Goal: Information Seeking & Learning: Compare options

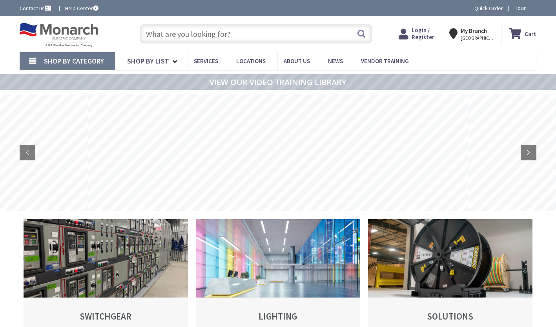
click at [425, 26] on div "Login / Register Login" at bounding box center [417, 35] width 51 height 20
click at [420, 33] on span "Login / Register" at bounding box center [423, 33] width 23 height 15
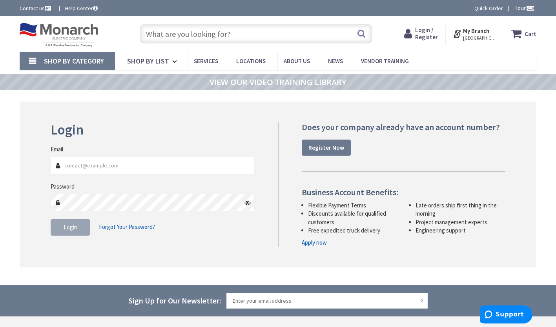
click at [430, 34] on span "Login / Register" at bounding box center [426, 33] width 23 height 15
click at [202, 158] on input "Email" at bounding box center [153, 166] width 204 height 18
click at [89, 164] on input "Email" at bounding box center [153, 166] width 204 height 18
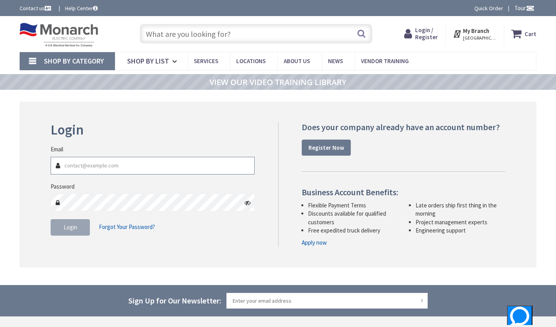
paste input "[EMAIL_ADDRESS][DOMAIN_NAME]"
type input "[EMAIL_ADDRESS][DOMAIN_NAME]"
click at [70, 221] on button "Login" at bounding box center [70, 227] width 39 height 16
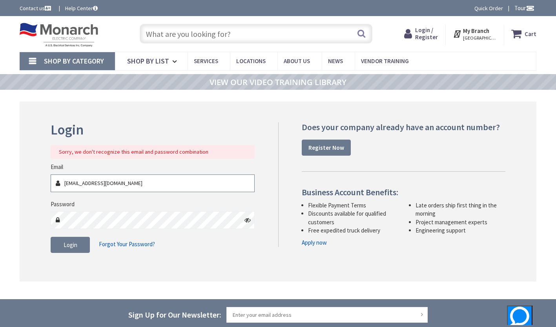
click at [130, 190] on input "[EMAIL_ADDRESS][DOMAIN_NAME]" at bounding box center [153, 184] width 204 height 18
click at [246, 223] on icon at bounding box center [248, 220] width 6 height 6
click at [0, 217] on html "Please wait... Accessibility Screen-Reader Guide, Feedback, and Issue Reporting…" at bounding box center [278, 240] width 556 height 480
click at [79, 246] on button "Login" at bounding box center [70, 245] width 39 height 16
click at [78, 248] on button "Login" at bounding box center [70, 245] width 39 height 16
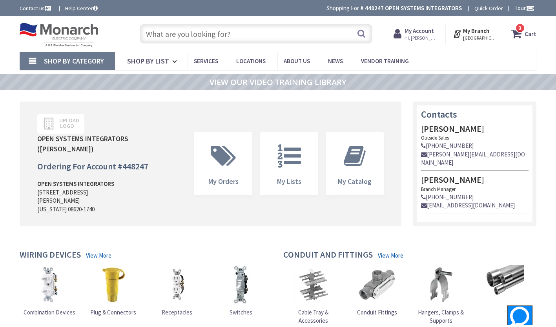
click at [247, 40] on input "text" at bounding box center [256, 34] width 233 height 20
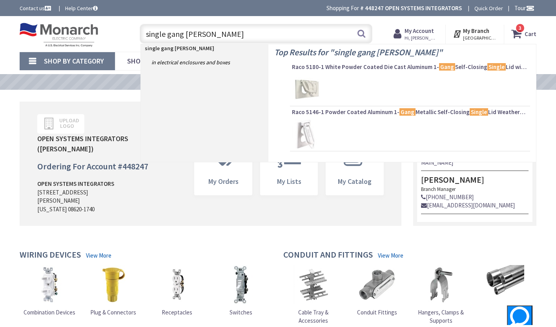
type input "single gang bell box"
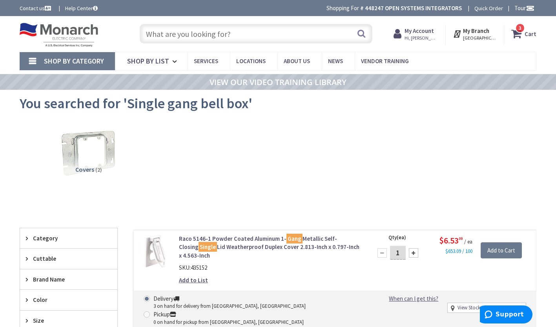
click at [34, 61] on link "Shop By Category" at bounding box center [67, 61] width 95 height 18
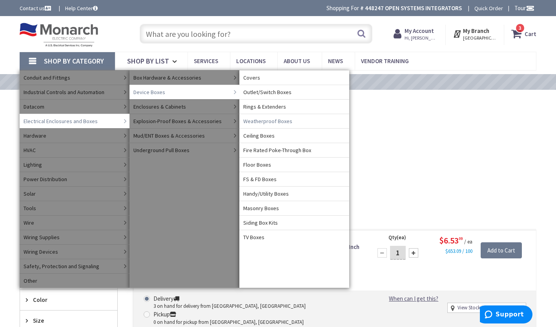
click at [273, 121] on span "Weatherproof Boxes" at bounding box center [267, 121] width 49 height 8
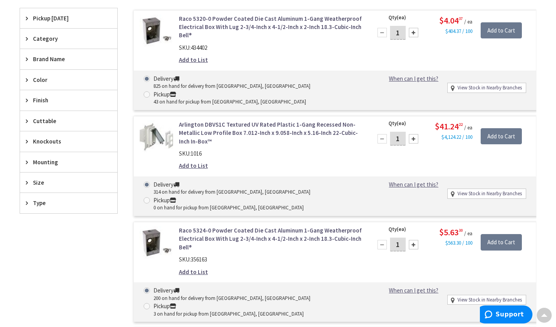
scroll to position [78, 0]
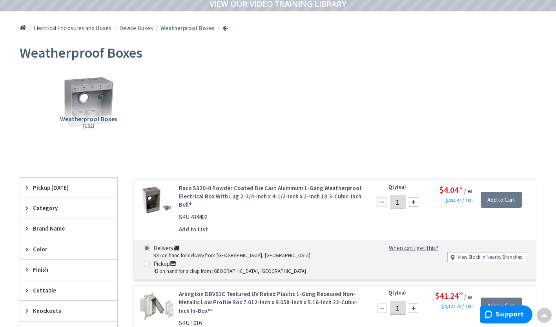
click at [248, 196] on link "Raco 5320-0 Powder Coated Die Cast Aluminum 1-Gang Weatherproof Electrical Box …" at bounding box center [271, 196] width 184 height 25
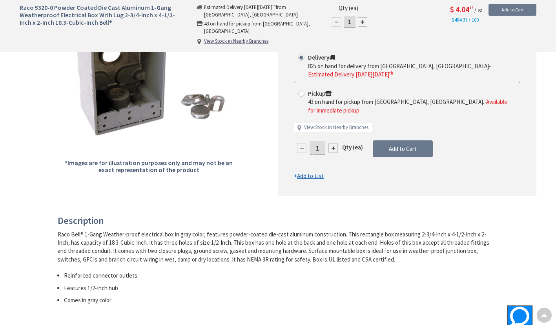
scroll to position [157, 0]
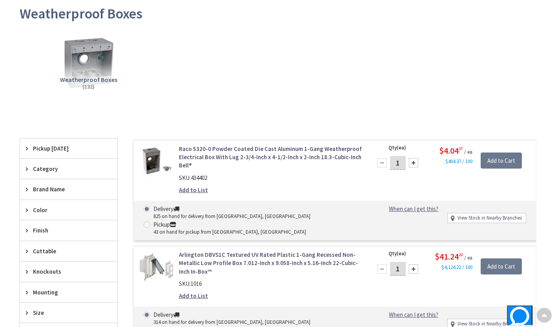
scroll to position [157, 0]
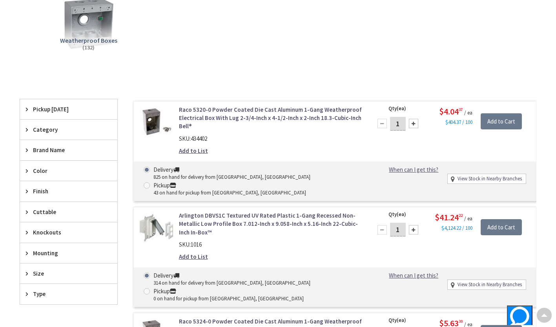
click at [35, 229] on span "Knockouts" at bounding box center [65, 232] width 64 height 8
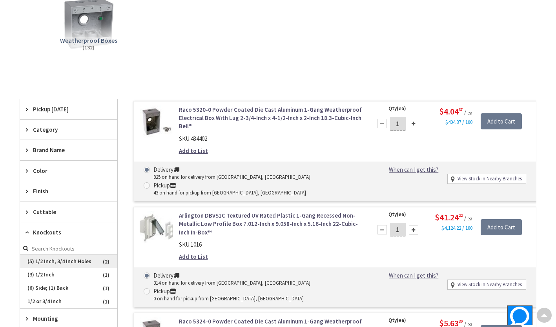
click at [68, 261] on span "(5) 1/2 Inch, 3/4 Inch Holes" at bounding box center [68, 261] width 97 height 13
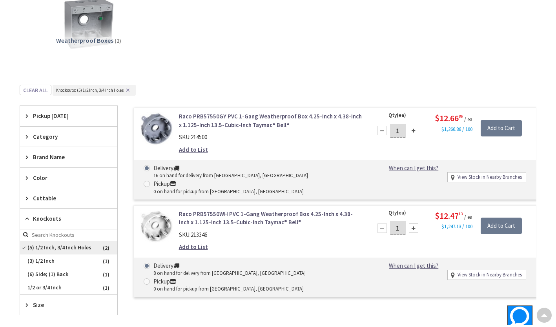
click at [29, 246] on span "(5) 1/2 Inch, 3/4 Inch Holes" at bounding box center [68, 247] width 97 height 13
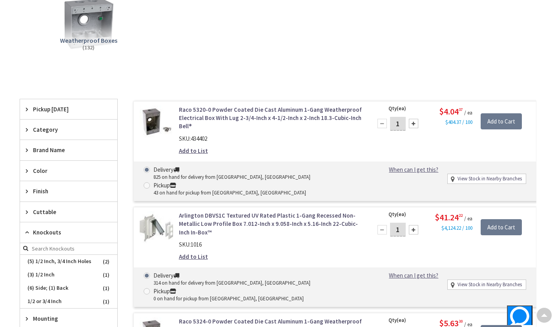
click at [40, 236] on span "Knockouts" at bounding box center [65, 232] width 64 height 8
click at [48, 300] on span "1/2 or 3/4 Inch" at bounding box center [68, 301] width 97 height 13
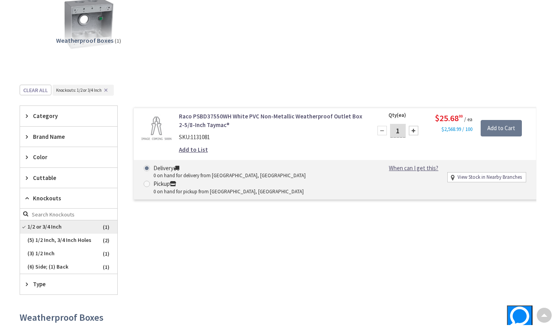
click at [27, 227] on span "1/2 or 3/4 Inch" at bounding box center [68, 227] width 97 height 13
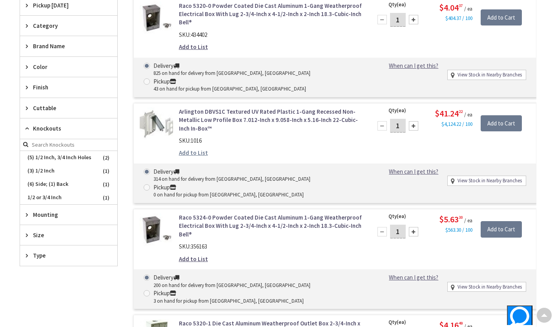
scroll to position [275, 0]
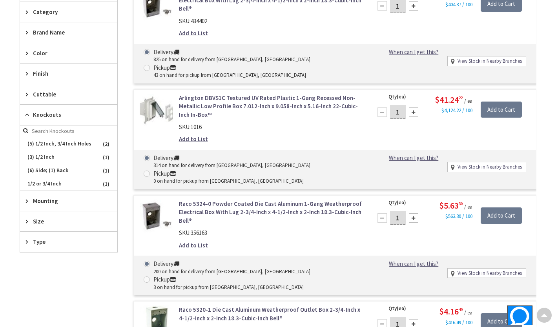
click at [224, 200] on link "Raco 5324-0 Powder Coated Die Cast Aluminum 1-Gang Weatherproof Electrical Box …" at bounding box center [271, 212] width 184 height 25
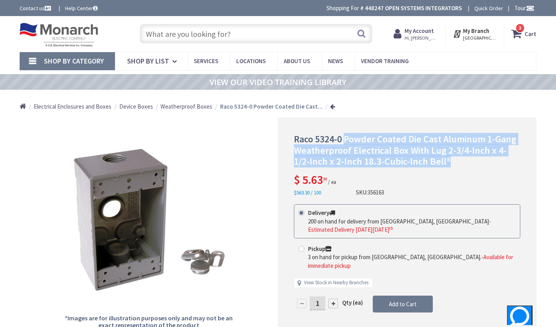
drag, startPoint x: 345, startPoint y: 138, endPoint x: 443, endPoint y: 165, distance: 101.8
click at [442, 164] on h1 "Raco 5324-0 Powder Coated Die Cast Aluminum 1-Gang Weatherproof Electrical Box …" at bounding box center [407, 151] width 226 height 34
copy span "Powder Coated Die Cast Aluminum 1-Gang Weatherproof Electrical Box With Lug 2-3…"
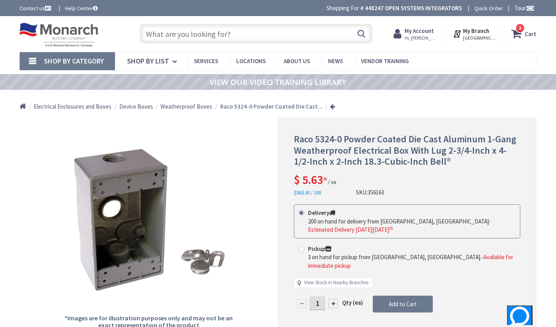
click at [30, 58] on link "Shop By Category" at bounding box center [67, 61] width 95 height 18
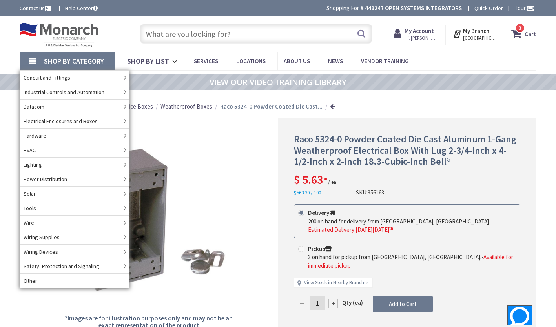
click at [217, 33] on input "text" at bounding box center [256, 34] width 233 height 20
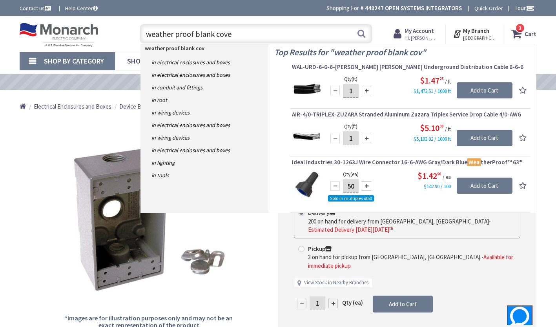
type input "weather proof blank cover"
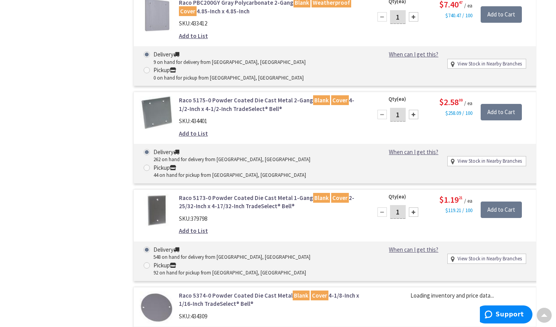
scroll to position [432, 0]
click at [215, 194] on link "Raco 5173-0 Powder Coated Die Cast Metal 1-Gang Blank Cover 2-25/32-Inch x 4-17…" at bounding box center [271, 202] width 184 height 17
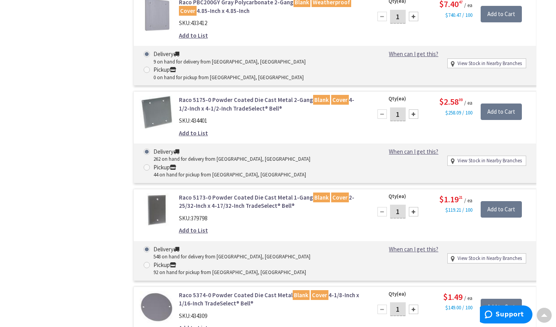
click at [216, 194] on link "Raco 5173-0 Powder Coated Die Cast Metal 1-Gang Blank Cover 2-25/32-Inch x 4-17…" at bounding box center [271, 202] width 184 height 17
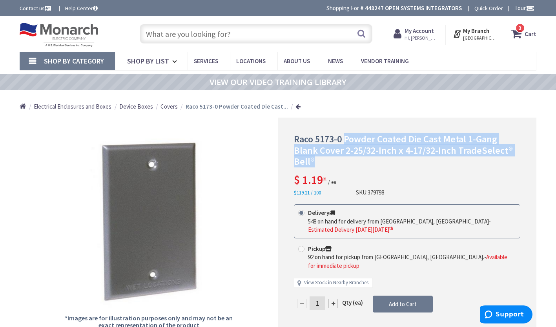
drag, startPoint x: 346, startPoint y: 139, endPoint x: 494, endPoint y: 159, distance: 149.7
click at [494, 159] on h1 "Raco 5173-0 Powder Coated Die Cast Metal 1-Gang Blank Cover 2-25/32-Inch x 4-17…" at bounding box center [407, 151] width 226 height 34
copy span "Powder Coated Die Cast Metal 1-Gang Blank Cover 2-25/32-Inch x 4-17/32-Inch Tra…"
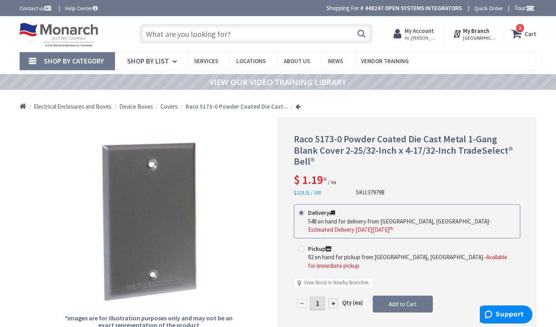
drag, startPoint x: 213, startPoint y: 40, endPoint x: 220, endPoint y: 42, distance: 7.6
click at [214, 41] on input "text" at bounding box center [256, 34] width 233 height 20
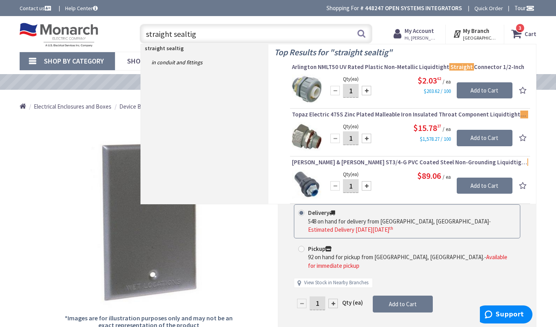
click at [149, 32] on input "straight sealtig" at bounding box center [256, 34] width 233 height 20
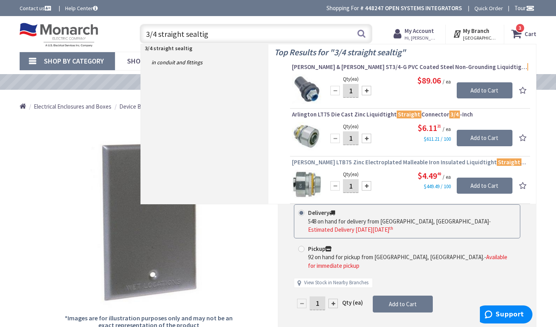
type input "3/4 straight sealtig"
click at [382, 164] on span "Crouse-Hinds LTB75 Zinc Electroplated Malleable Iron Insulated Liquidtight Stra…" at bounding box center [410, 163] width 236 height 8
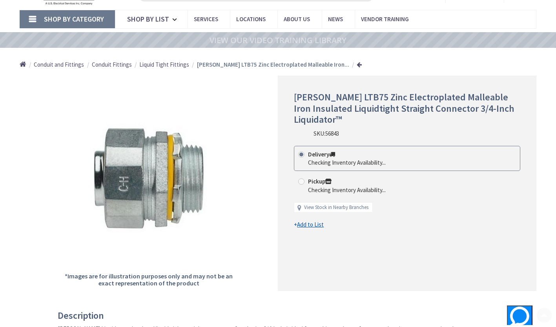
scroll to position [78, 0]
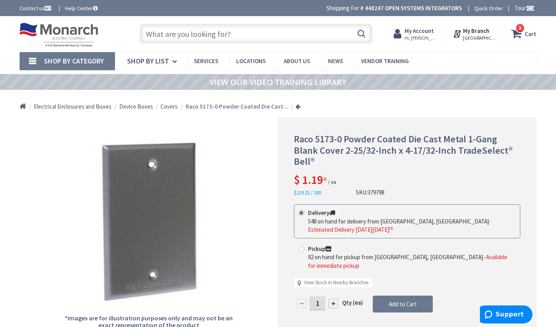
click at [233, 29] on input "text" at bounding box center [256, 34] width 233 height 20
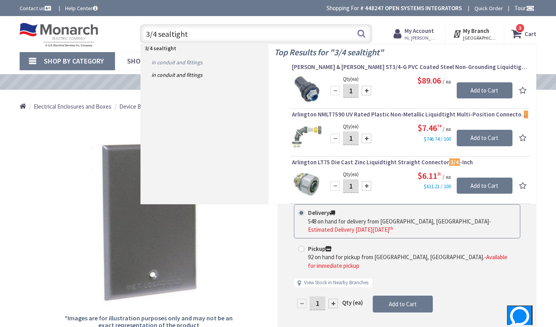
type input "3/4 sealtight"
click at [215, 62] on link "in Conduit and Fittings" at bounding box center [205, 62] width 128 height 13
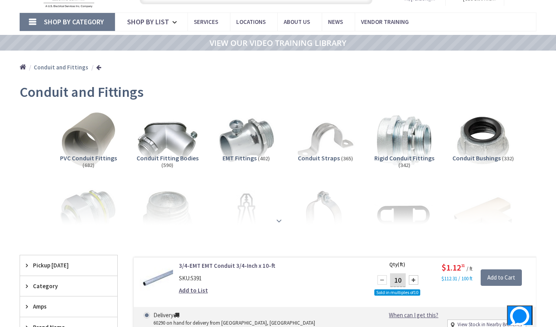
click at [272, 220] on div at bounding box center [278, 203] width 478 height 43
click at [278, 223] on strong at bounding box center [278, 221] width 9 height 9
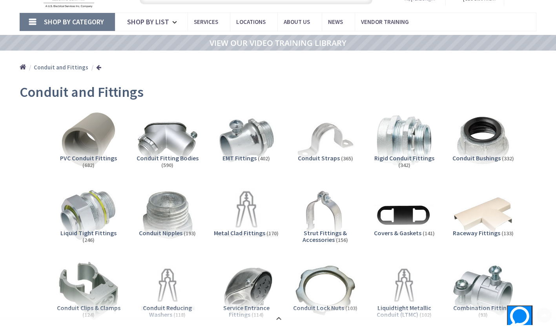
scroll to position [118, 0]
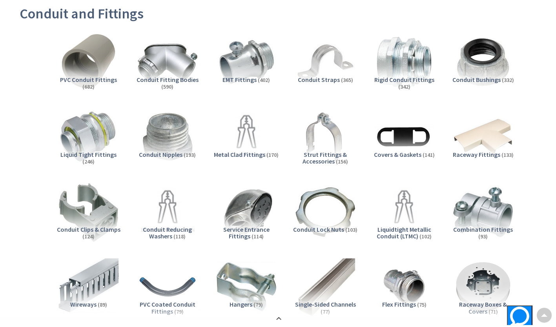
click at [82, 151] on span "Liquid Tight Fittings" at bounding box center [88, 155] width 56 height 8
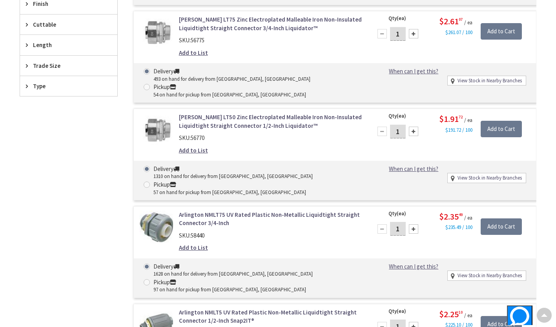
scroll to position [1035, 0]
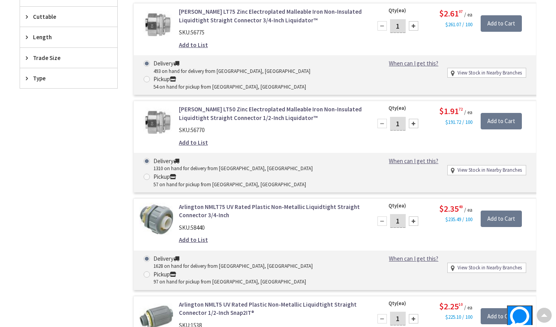
click at [216, 212] on link "Arlington NMLT75 UV Rated Plastic Non-Metallic Liquidtight Straight Connector 3…" at bounding box center [271, 211] width 184 height 17
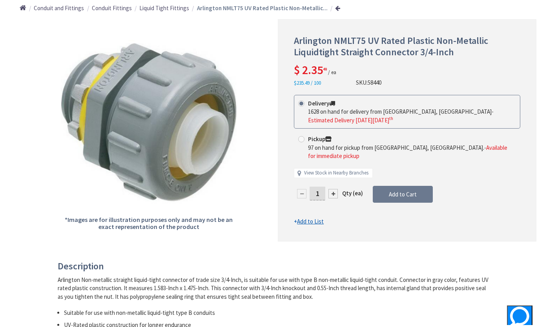
scroll to position [118, 0]
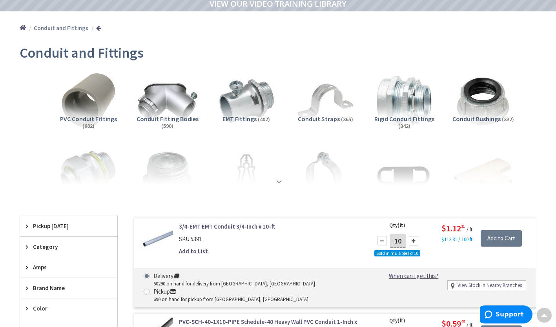
click at [281, 182] on strong at bounding box center [278, 181] width 9 height 9
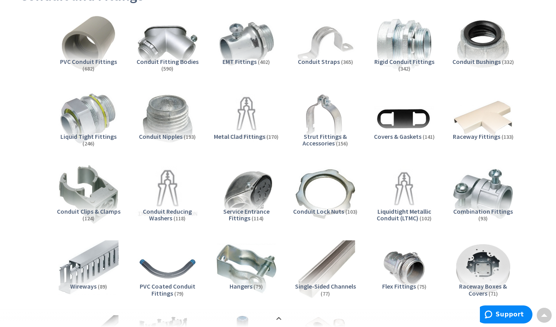
scroll to position [157, 0]
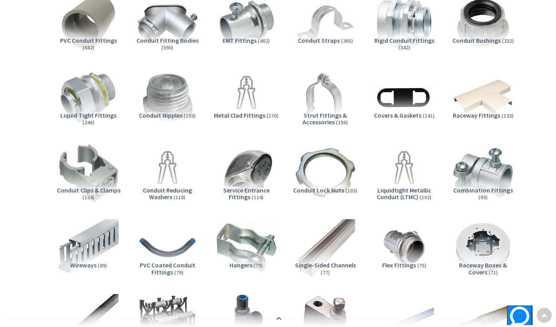
click at [85, 119] on span "(246)" at bounding box center [88, 122] width 12 height 7
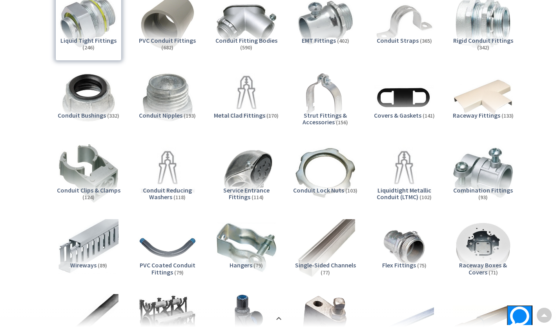
scroll to position [917, 0]
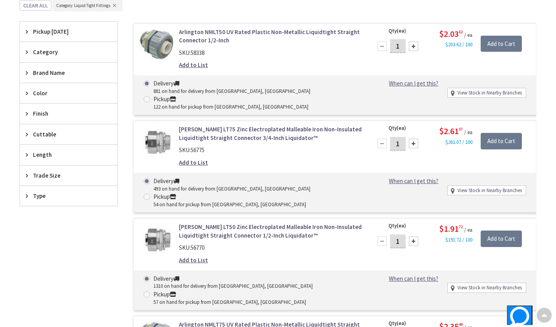
click at [301, 135] on link "Crouse-Hinds LT75 Zinc Electroplated Malleable Iron Non-Insulated Liquidtight S…" at bounding box center [271, 133] width 184 height 17
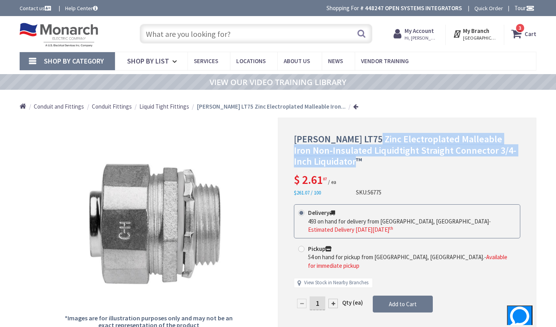
drag, startPoint x: 371, startPoint y: 137, endPoint x: 504, endPoint y: 161, distance: 135.9
click at [504, 161] on h1 "[PERSON_NAME] LT75 Zinc Electroplated Malleable Iron Non-Insulated Liquidtight …" at bounding box center [407, 151] width 226 height 34
copy span "Zinc Electroplated Malleable Iron Non-Insulated Liquidtight Straight Connector …"
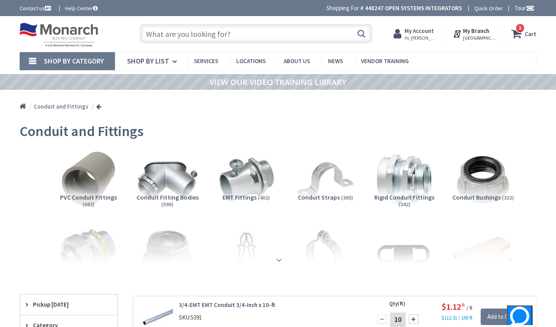
click at [284, 260] on div at bounding box center [278, 242] width 478 height 43
click at [282, 256] on strong at bounding box center [278, 260] width 9 height 9
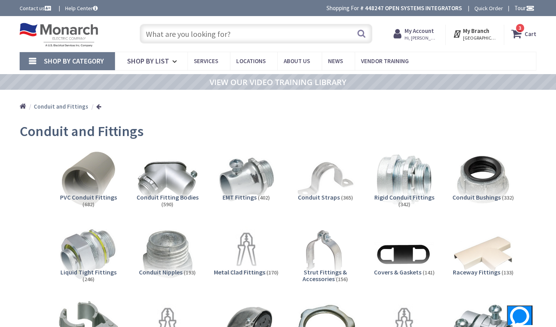
click at [99, 272] on span "Liquid Tight Fittings" at bounding box center [88, 272] width 56 height 8
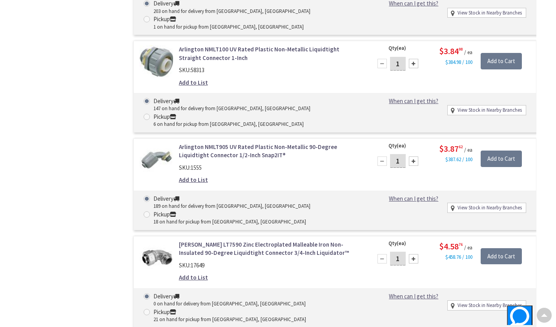
scroll to position [1584, 0]
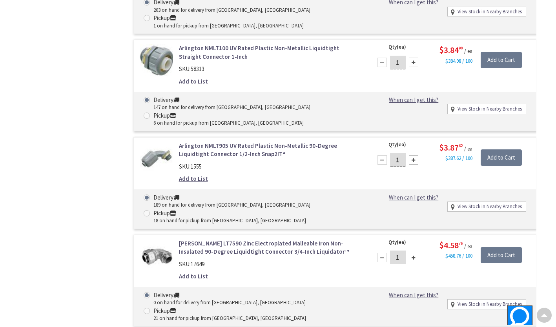
click at [243, 239] on link "Crouse-Hinds LT7590 Zinc Electroplated Malleable Iron Non-Insulated 90-Degree L…" at bounding box center [271, 247] width 184 height 17
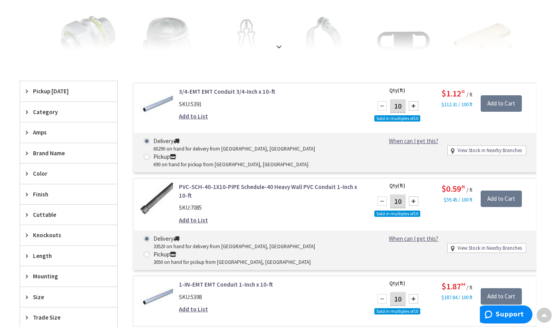
scroll to position [137, 0]
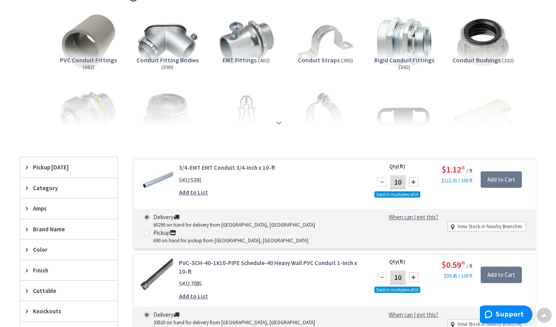
click at [87, 122] on div at bounding box center [278, 105] width 478 height 43
click at [277, 124] on strong at bounding box center [278, 123] width 9 height 9
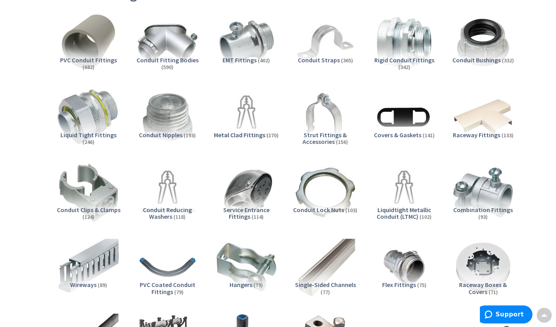
click at [99, 130] on img at bounding box center [89, 118] width 66 height 66
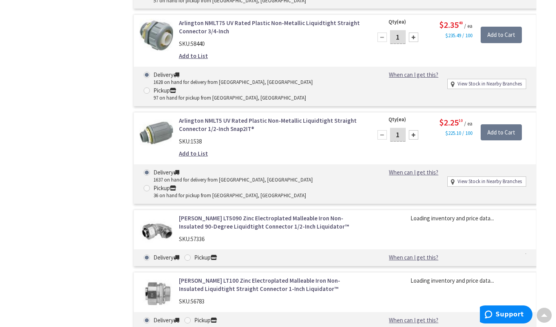
scroll to position [1309, 0]
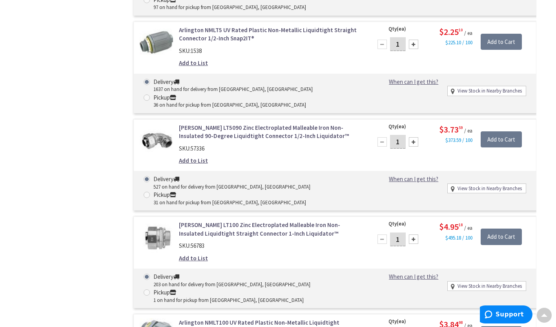
click at [230, 139] on link "[PERSON_NAME] LT5090 Zinc Electroplated Malleable Iron Non-Insulated 90-Degree …" at bounding box center [271, 132] width 184 height 17
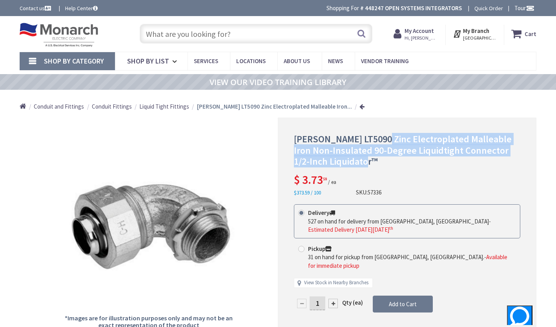
drag, startPoint x: 382, startPoint y: 140, endPoint x: 355, endPoint y: 159, distance: 32.3
click at [355, 159] on span "[PERSON_NAME] LT5090 Zinc Electroplated Malleable Iron Non-Insulated 90-Degree …" at bounding box center [403, 150] width 218 height 35
copy span "Zinc Electroplated Malleable Iron Non-Insulated 90-Degree Liquidtight Connector…"
